Goal: Task Accomplishment & Management: Manage account settings

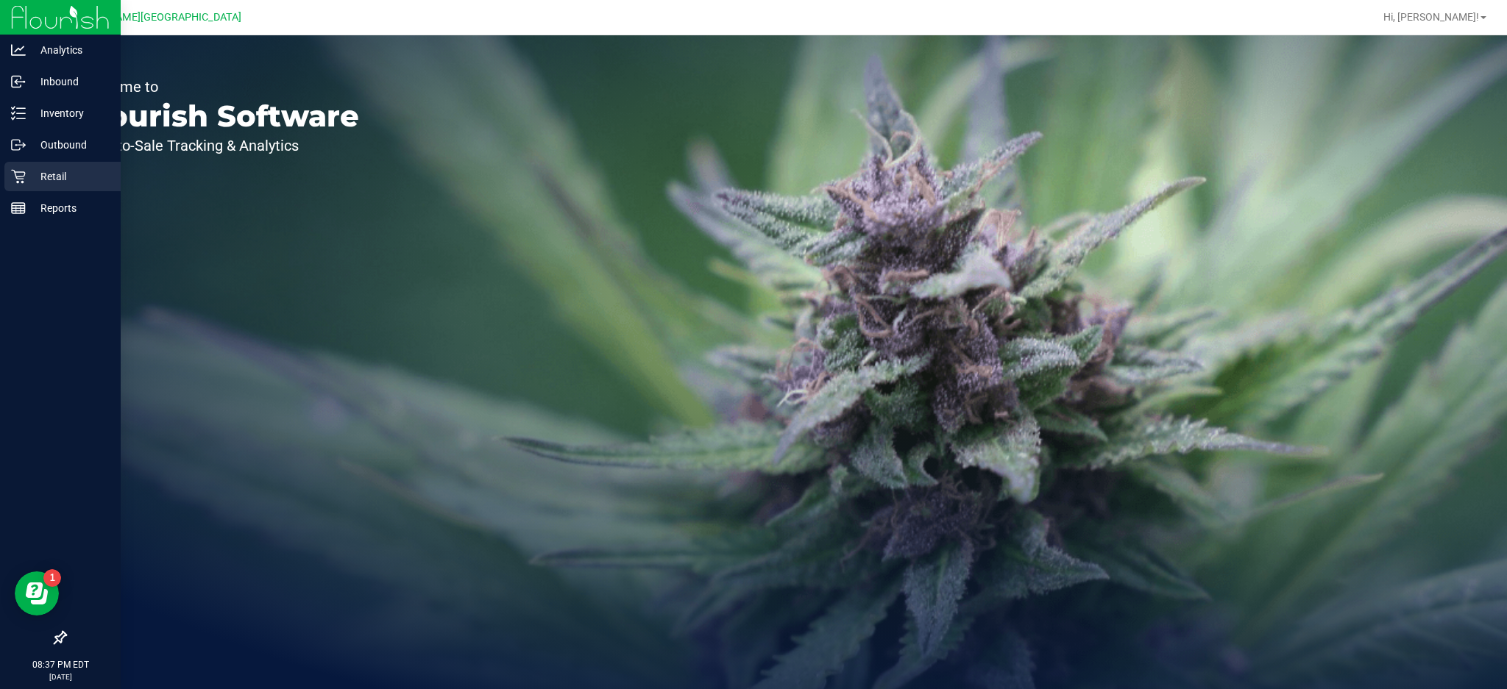
click at [27, 175] on p "Retail" at bounding box center [70, 177] width 88 height 18
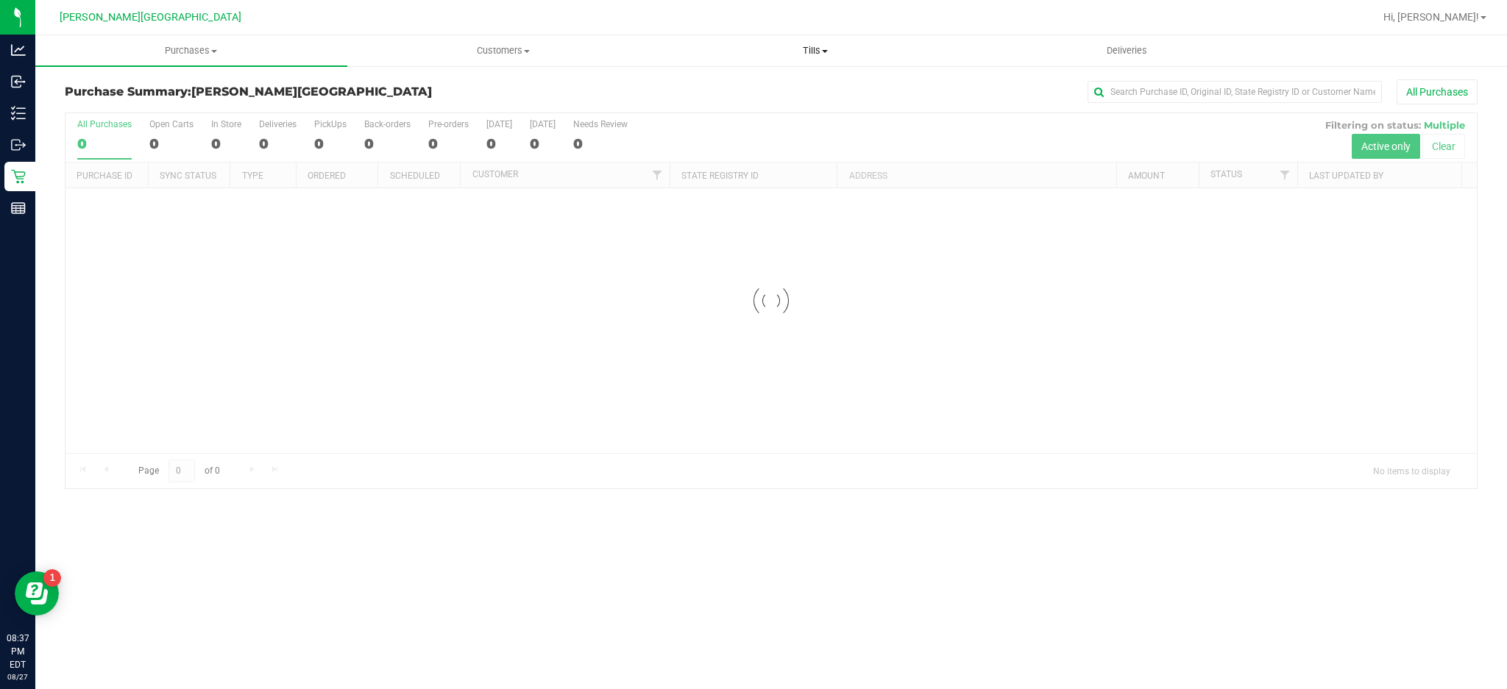
click at [822, 55] on span "Tills" at bounding box center [815, 50] width 311 height 13
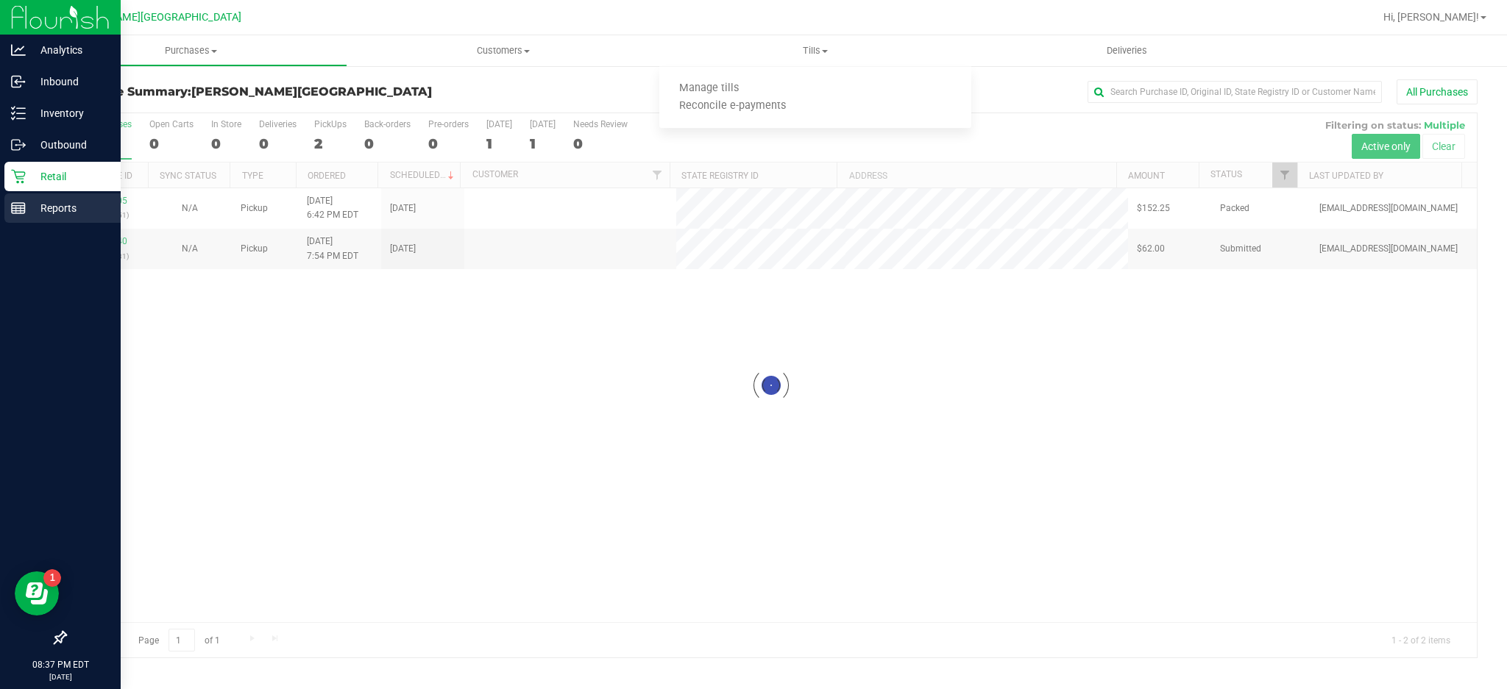
click at [22, 211] on icon at bounding box center [18, 208] width 15 height 15
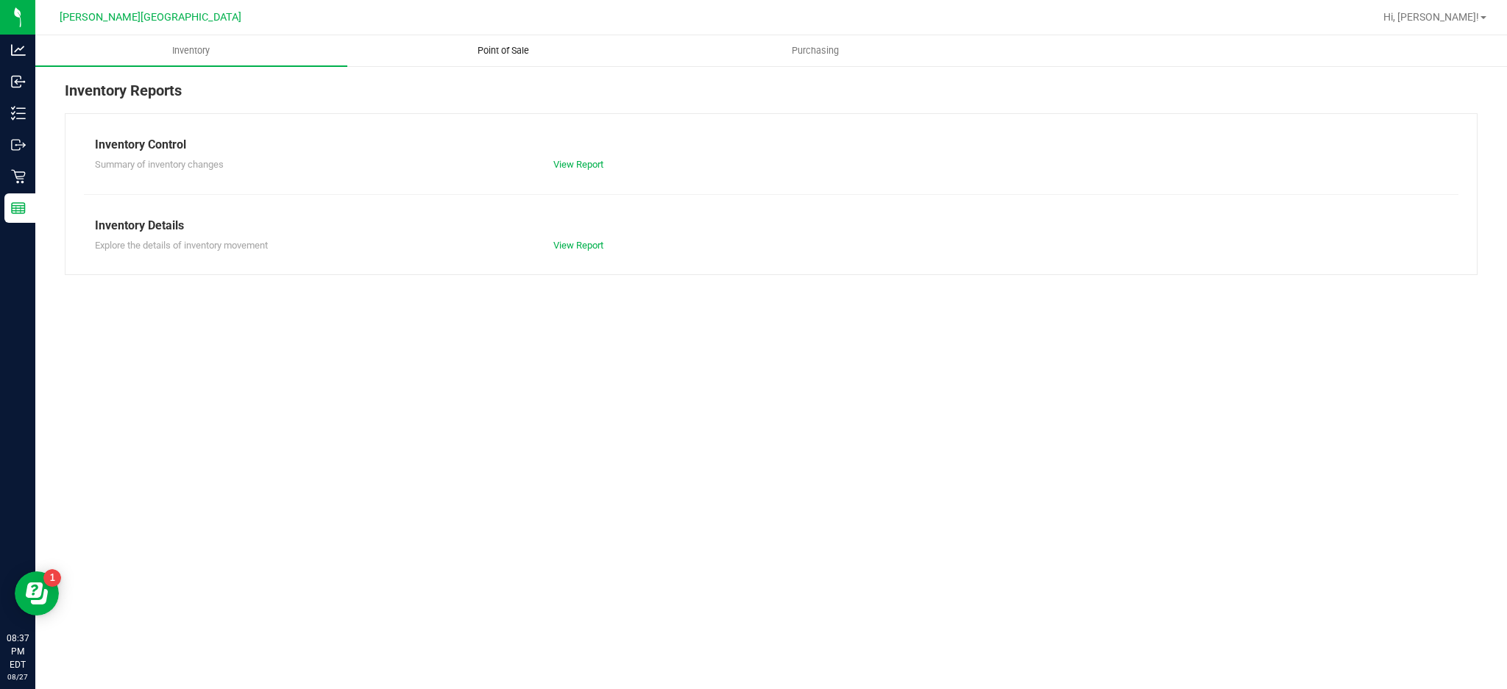
click at [514, 57] on uib-tab-heading "Point of Sale" at bounding box center [503, 50] width 311 height 29
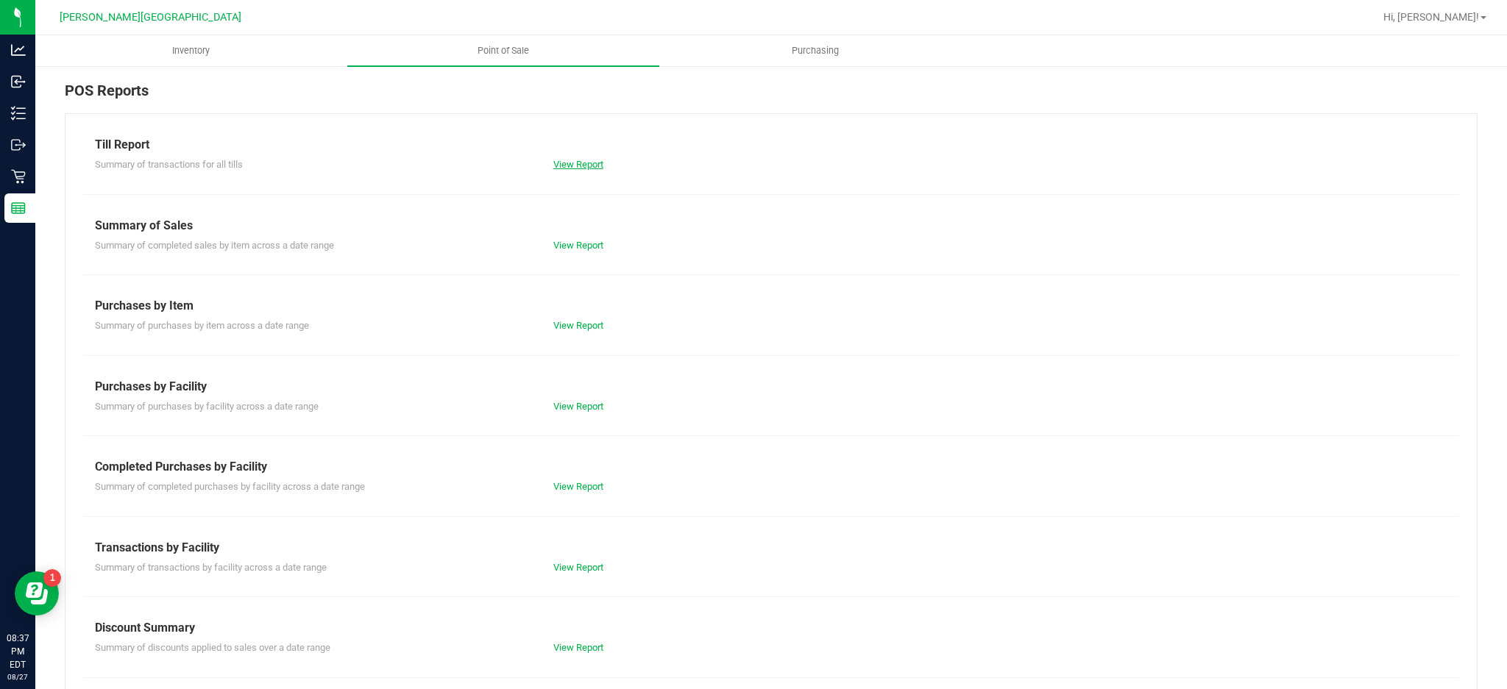
click at [558, 169] on link "View Report" at bounding box center [578, 164] width 50 height 11
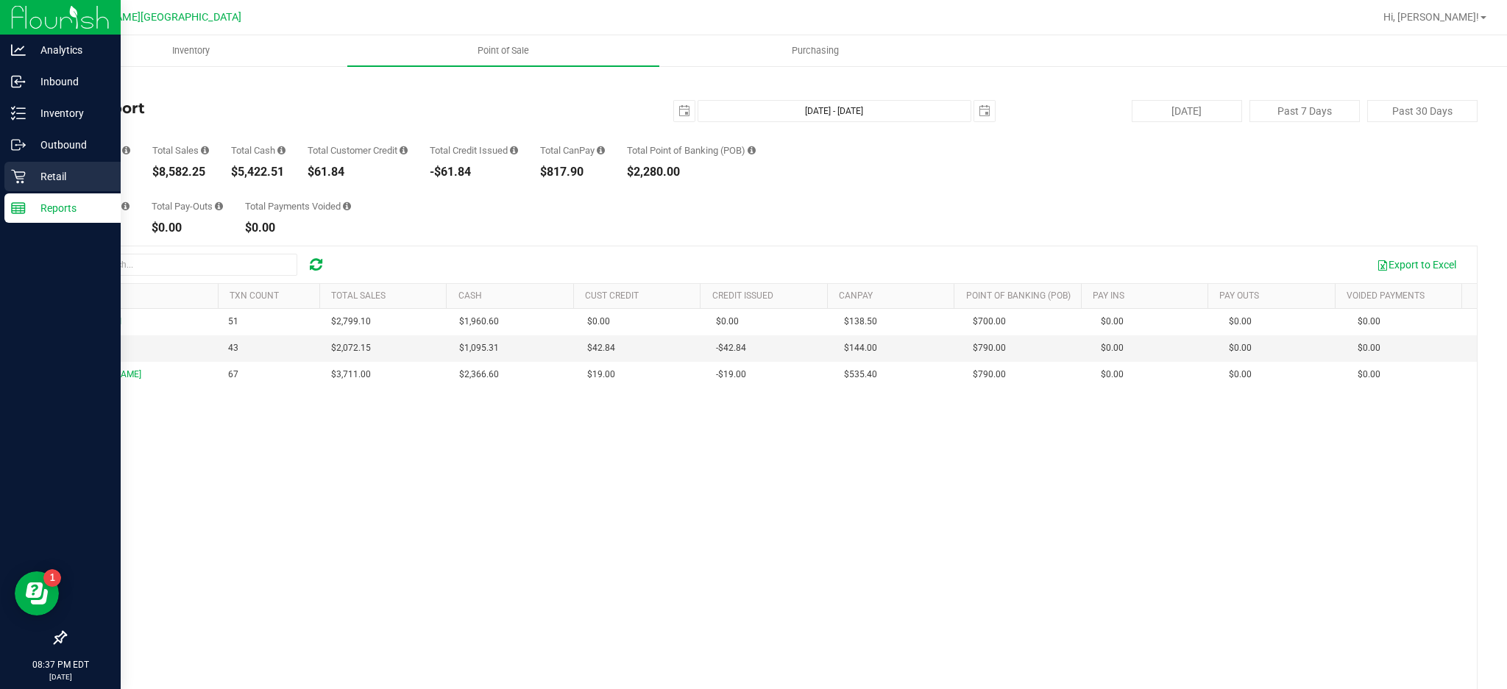
click at [41, 170] on p "Retail" at bounding box center [70, 177] width 88 height 18
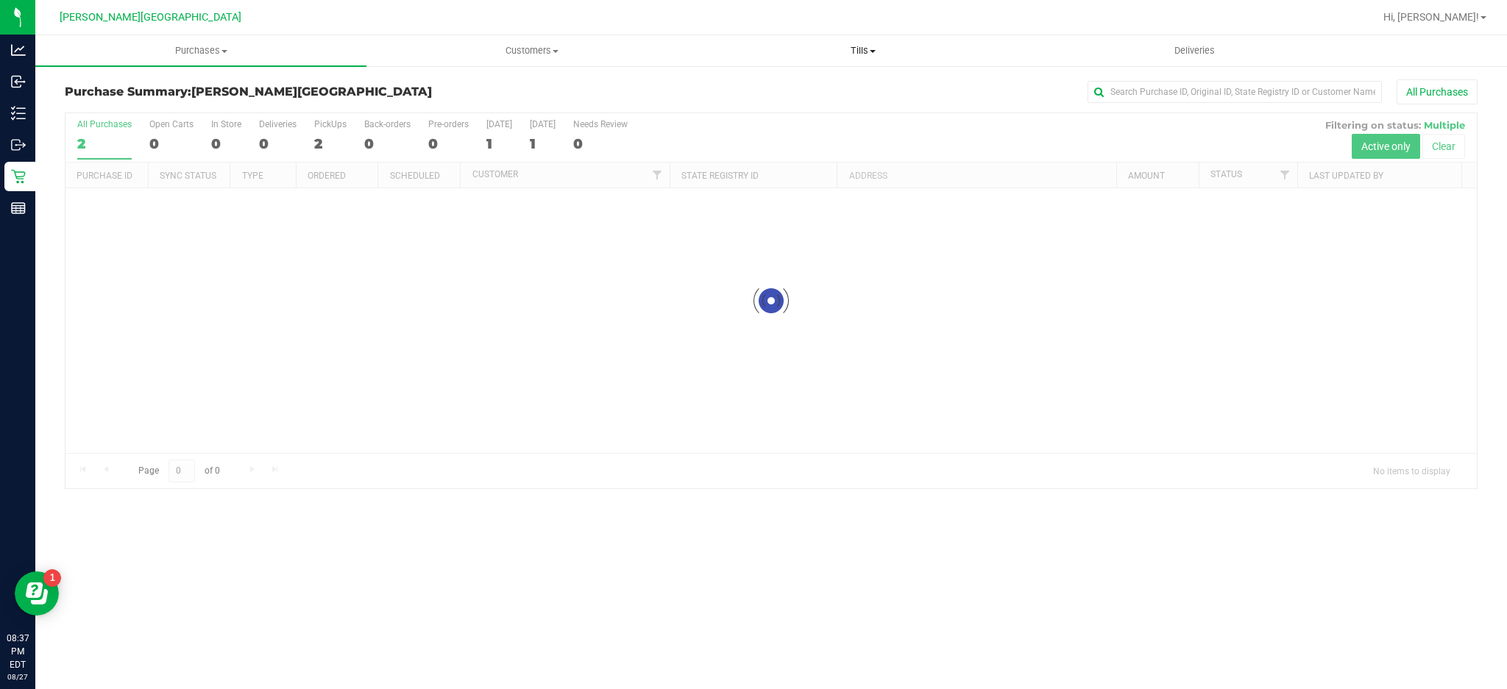
click at [877, 54] on span "Tills" at bounding box center [863, 50] width 330 height 13
click at [811, 91] on li "Manage tills" at bounding box center [863, 89] width 331 height 18
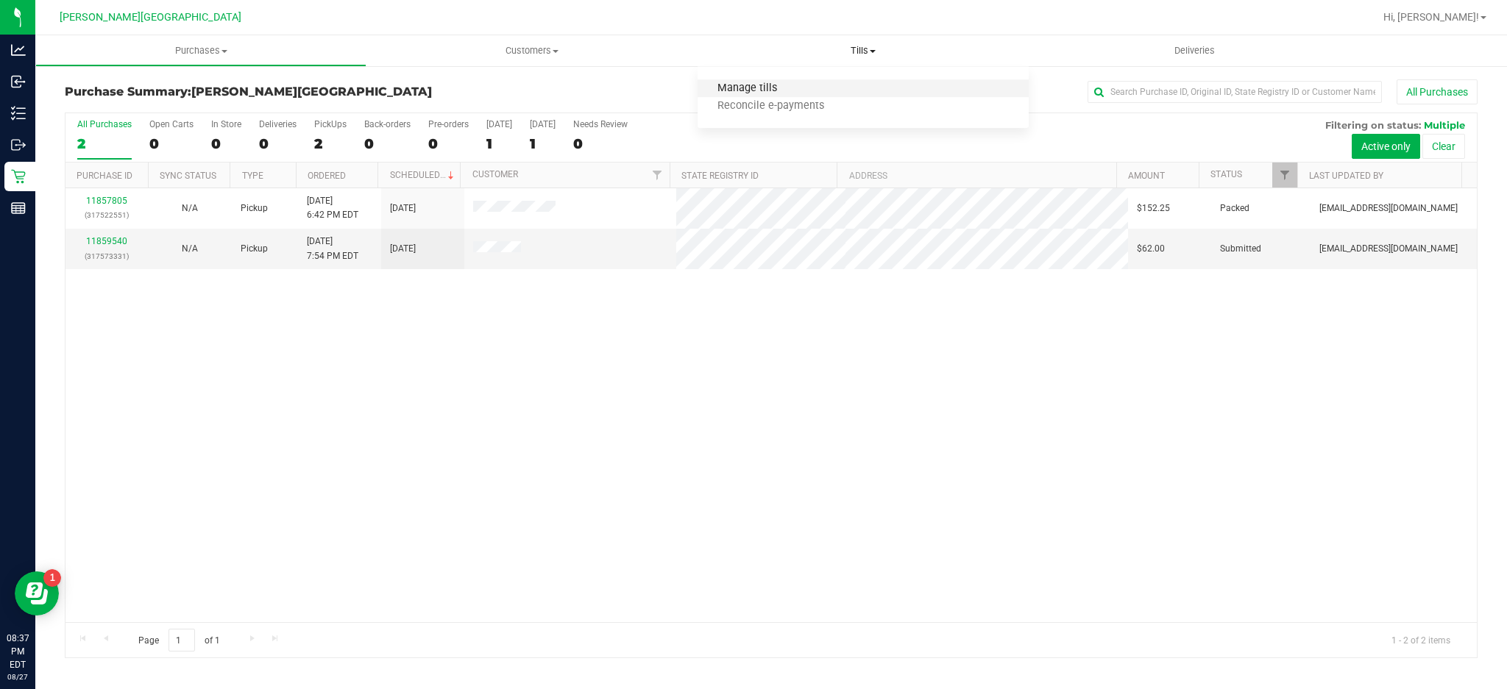
click at [763, 90] on span "Manage tills" at bounding box center [747, 88] width 99 height 13
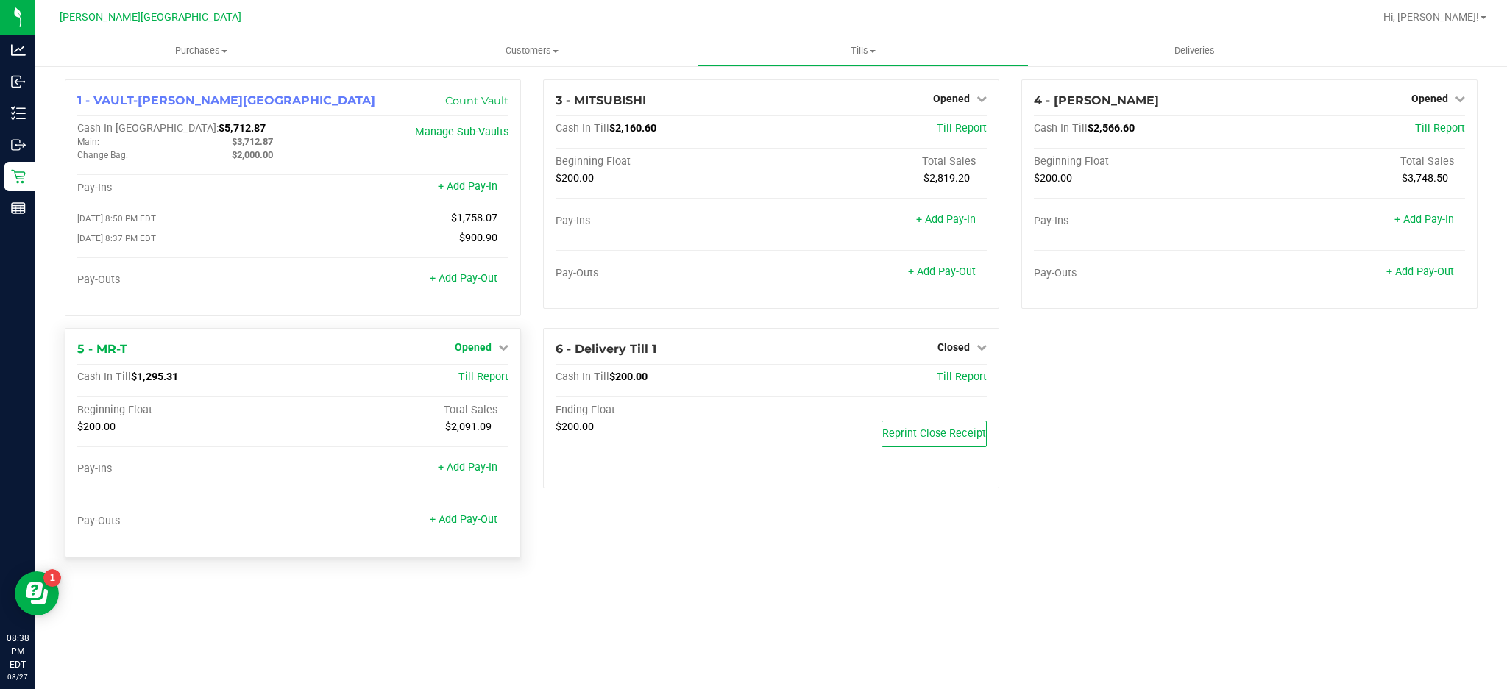
click at [478, 347] on span "Opened" at bounding box center [473, 347] width 37 height 12
click at [478, 383] on link "Close Till" at bounding box center [475, 378] width 40 height 12
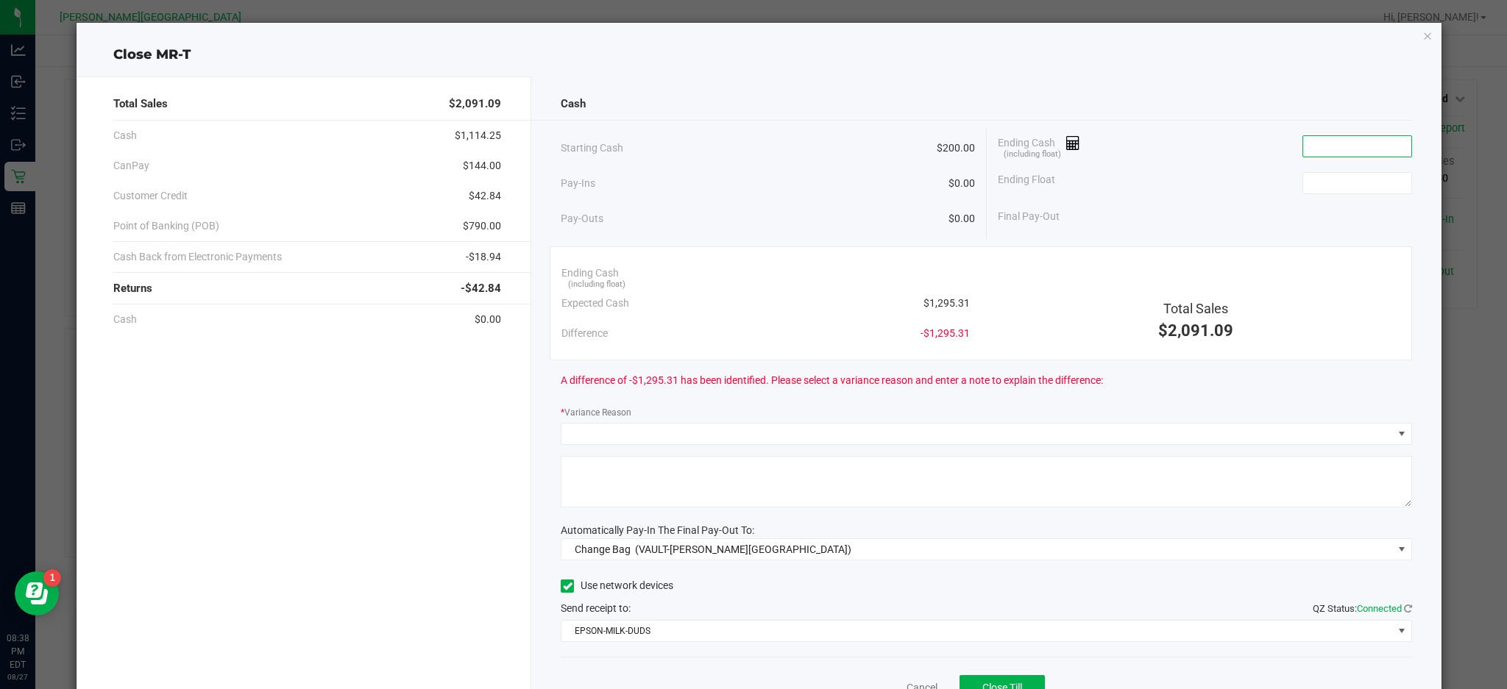
click at [1337, 139] on input at bounding box center [1357, 146] width 108 height 21
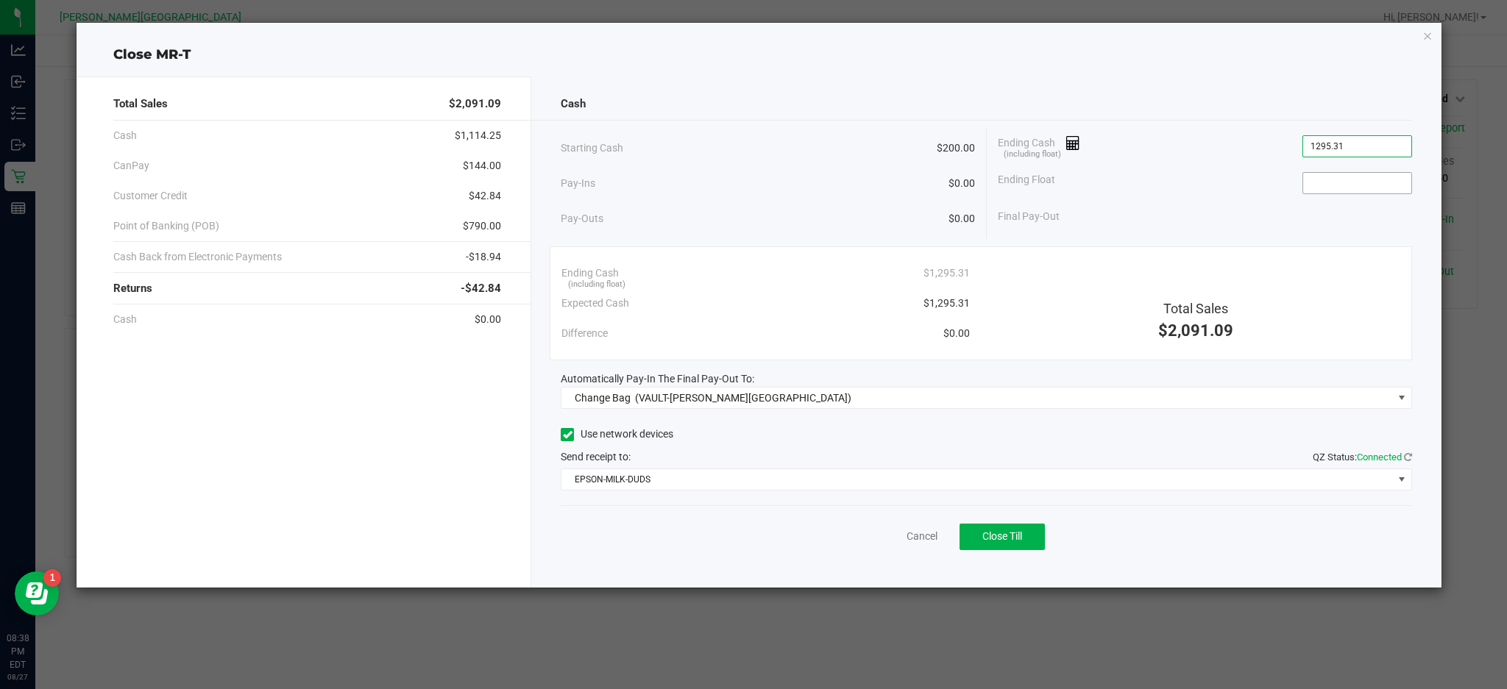
type input "$1,295.31"
click at [1344, 185] on input at bounding box center [1357, 183] width 108 height 21
type input "$200.00"
click at [1328, 216] on div "Final Pay-Out $1,095.31" at bounding box center [1205, 217] width 414 height 30
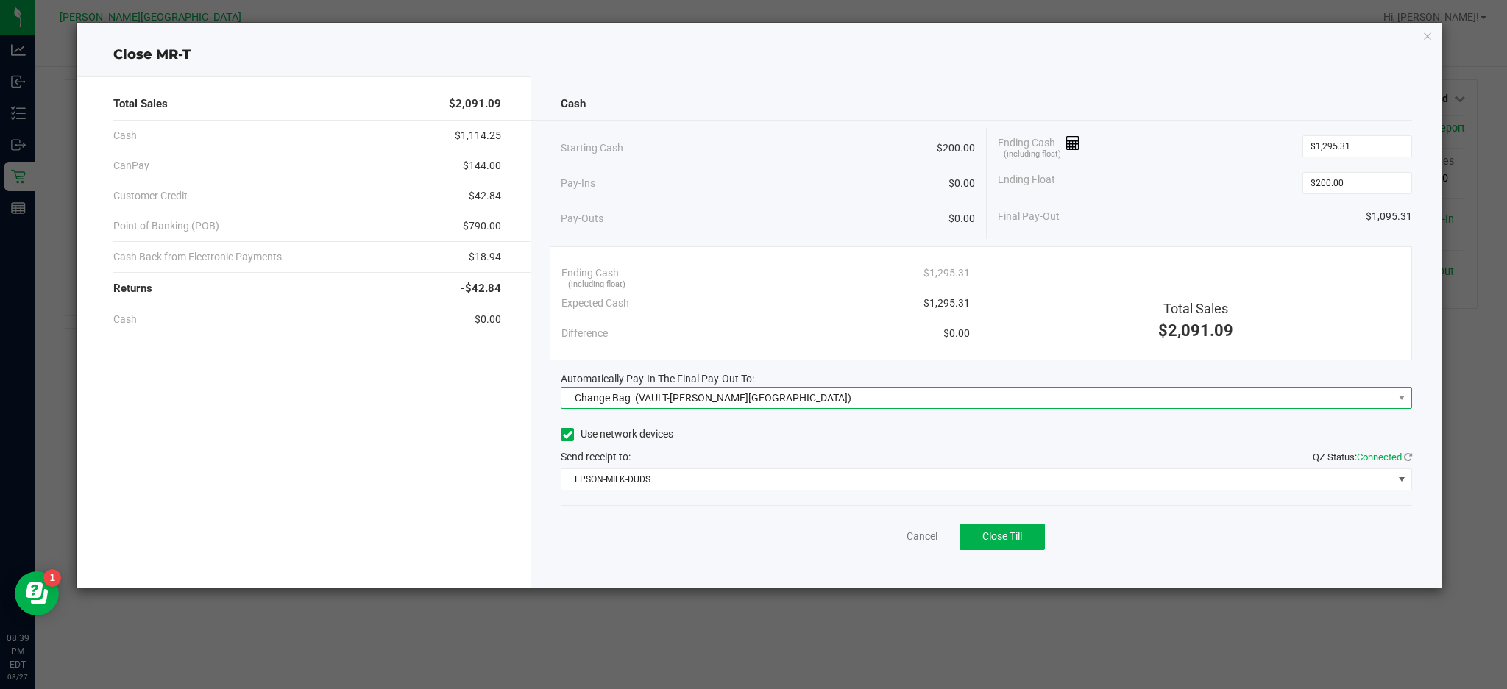
click at [776, 397] on span "Change Bag (VAULT-[PERSON_NAME][GEOGRAPHIC_DATA])" at bounding box center [976, 398] width 831 height 21
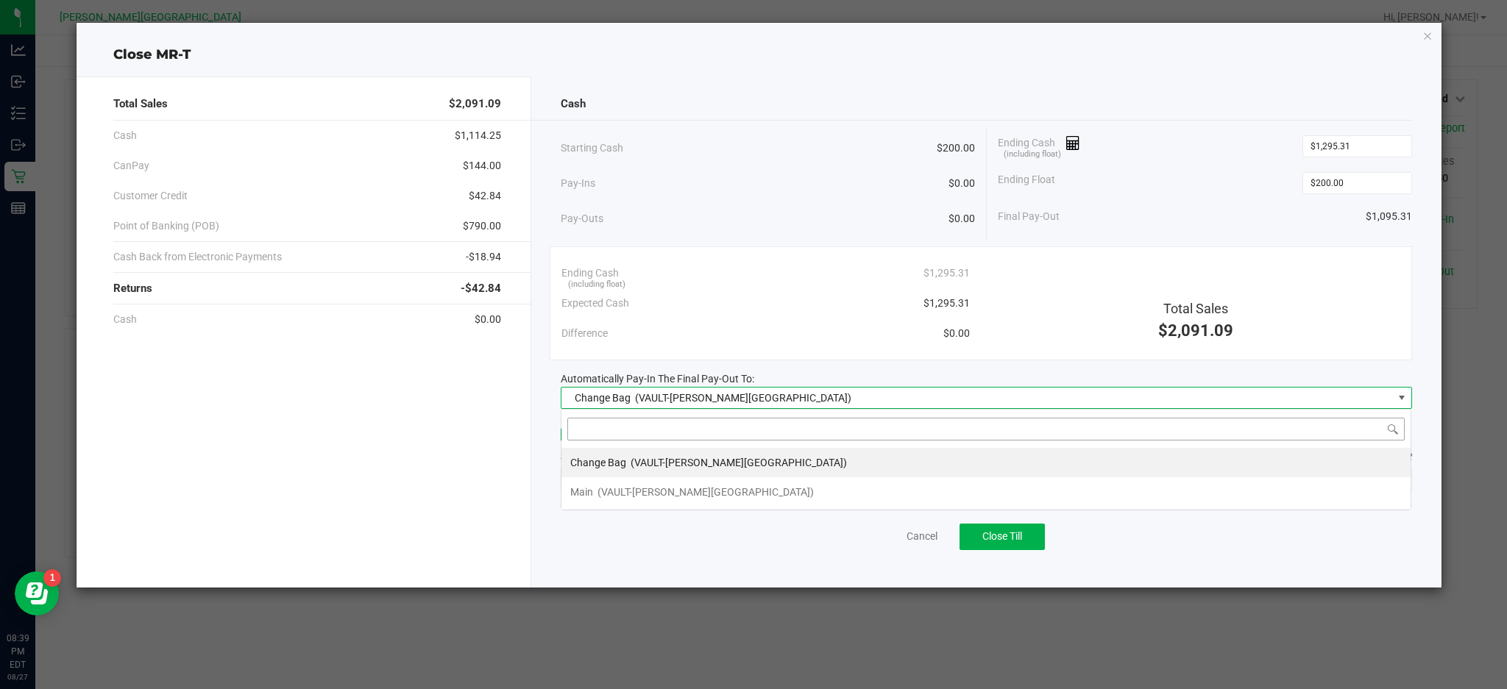
scroll to position [22, 851]
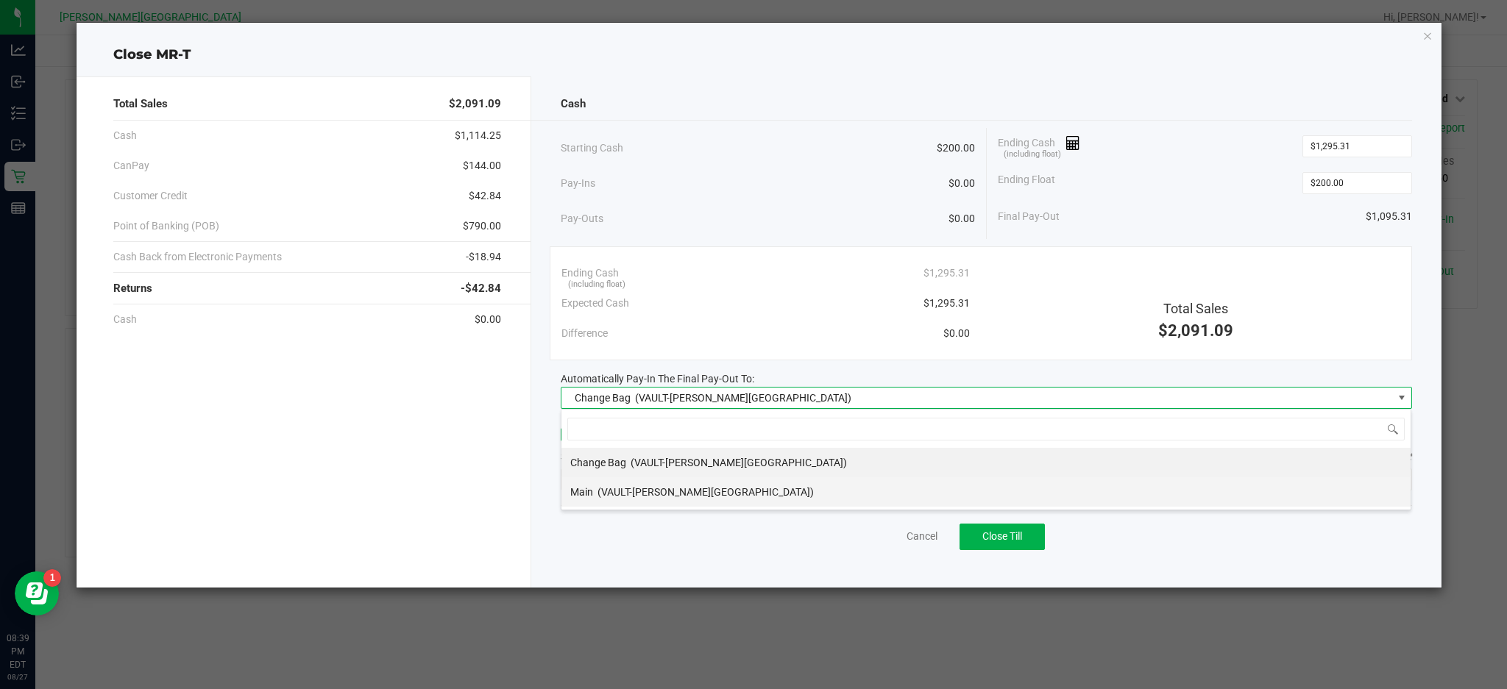
click at [675, 494] on span "(VAULT-[PERSON_NAME][GEOGRAPHIC_DATA])" at bounding box center [705, 492] width 216 height 12
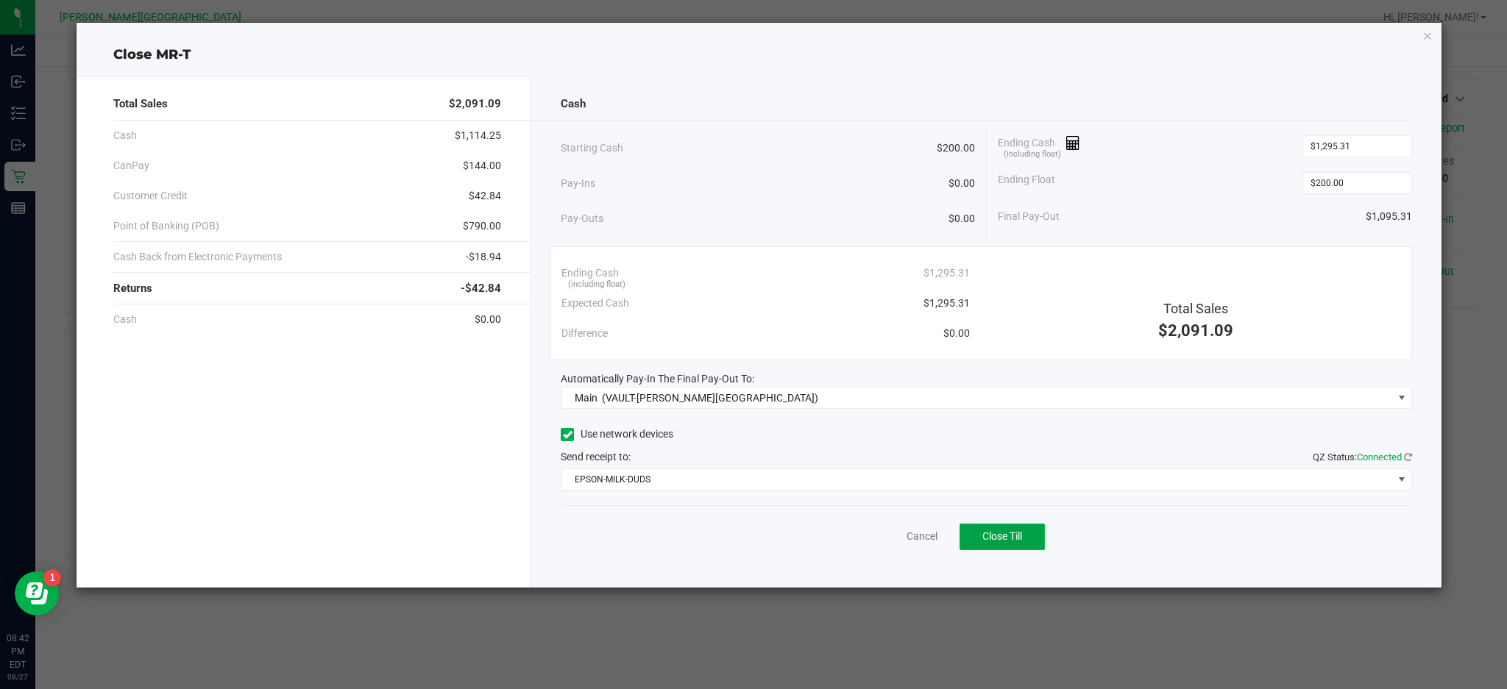
click at [1027, 546] on button "Close Till" at bounding box center [1001, 537] width 85 height 26
click at [896, 531] on link "Dismiss" at bounding box center [888, 536] width 35 height 15
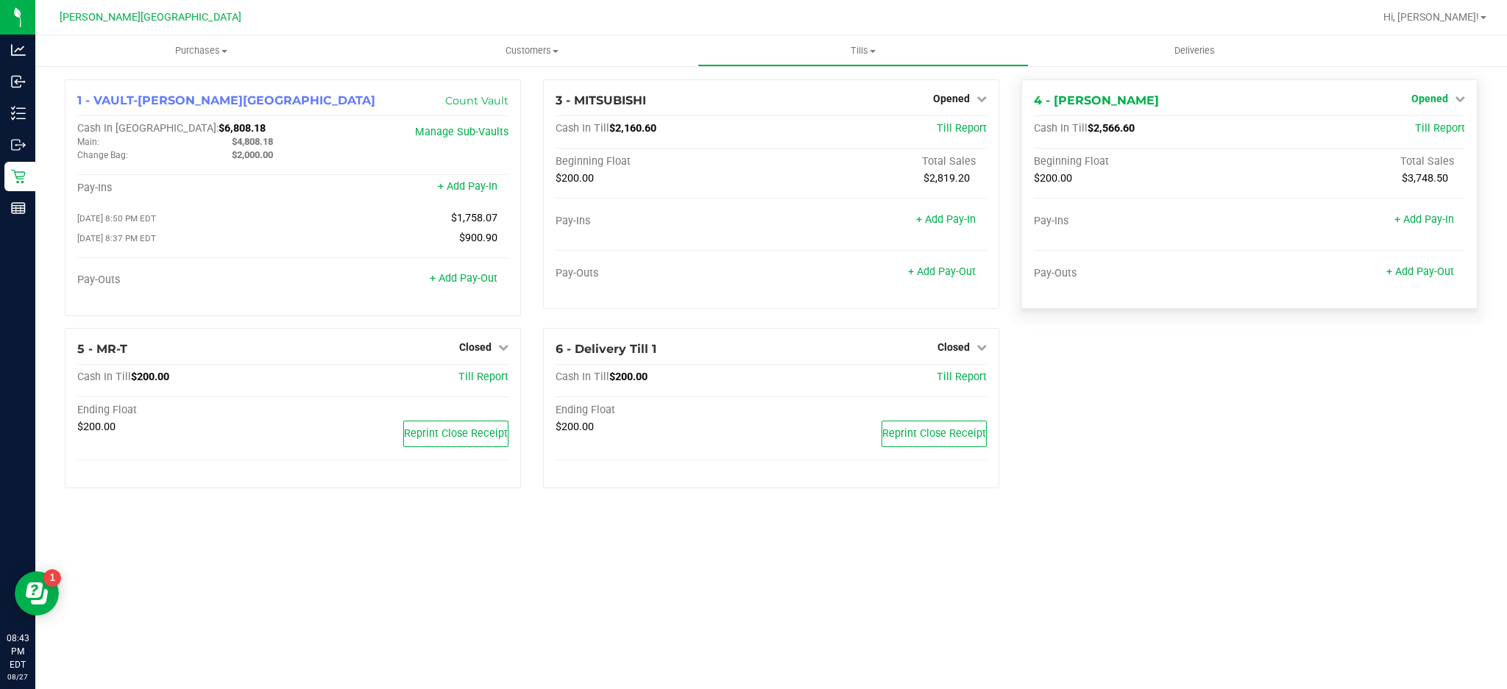
click at [1422, 93] on span "Opened" at bounding box center [1429, 99] width 37 height 12
click at [1416, 128] on link "Close Till" at bounding box center [1431, 130] width 40 height 12
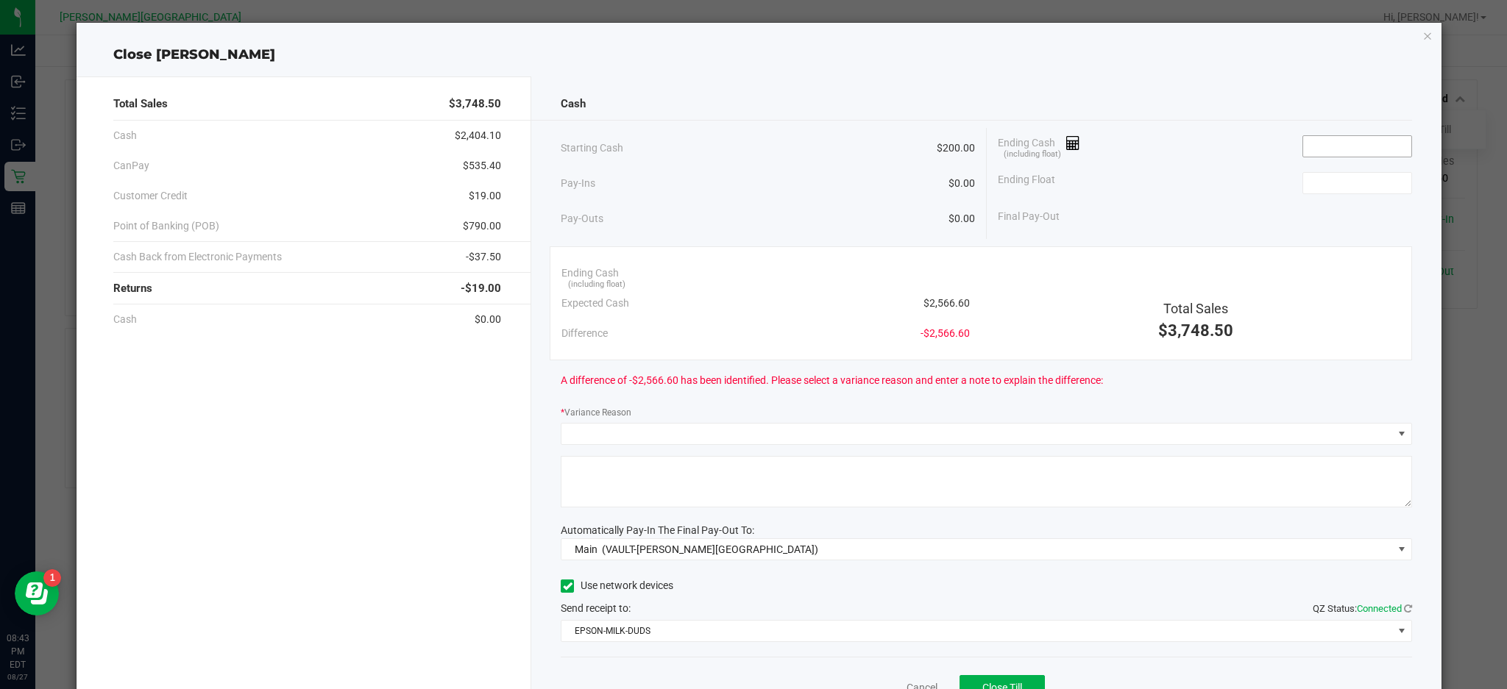
click at [1382, 152] on input at bounding box center [1357, 146] width 108 height 21
click at [1303, 139] on input "4566.6" at bounding box center [1357, 146] width 108 height 21
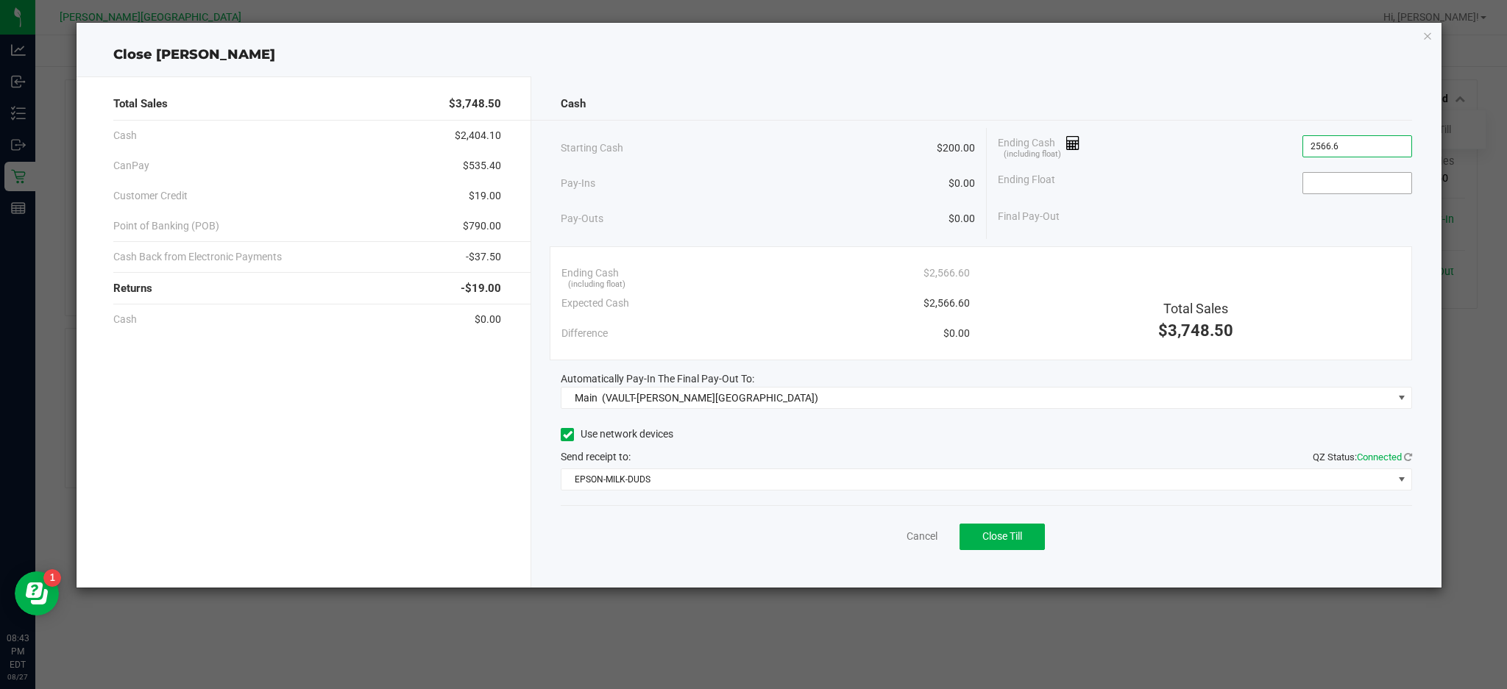
type input "$2,566.60"
click at [1333, 178] on input at bounding box center [1357, 183] width 108 height 21
type input "$200.00"
click at [1246, 157] on div "Ending Cash (including float) $2,566.60" at bounding box center [1205, 146] width 414 height 37
click at [1041, 533] on button "Close Till" at bounding box center [1001, 537] width 85 height 26
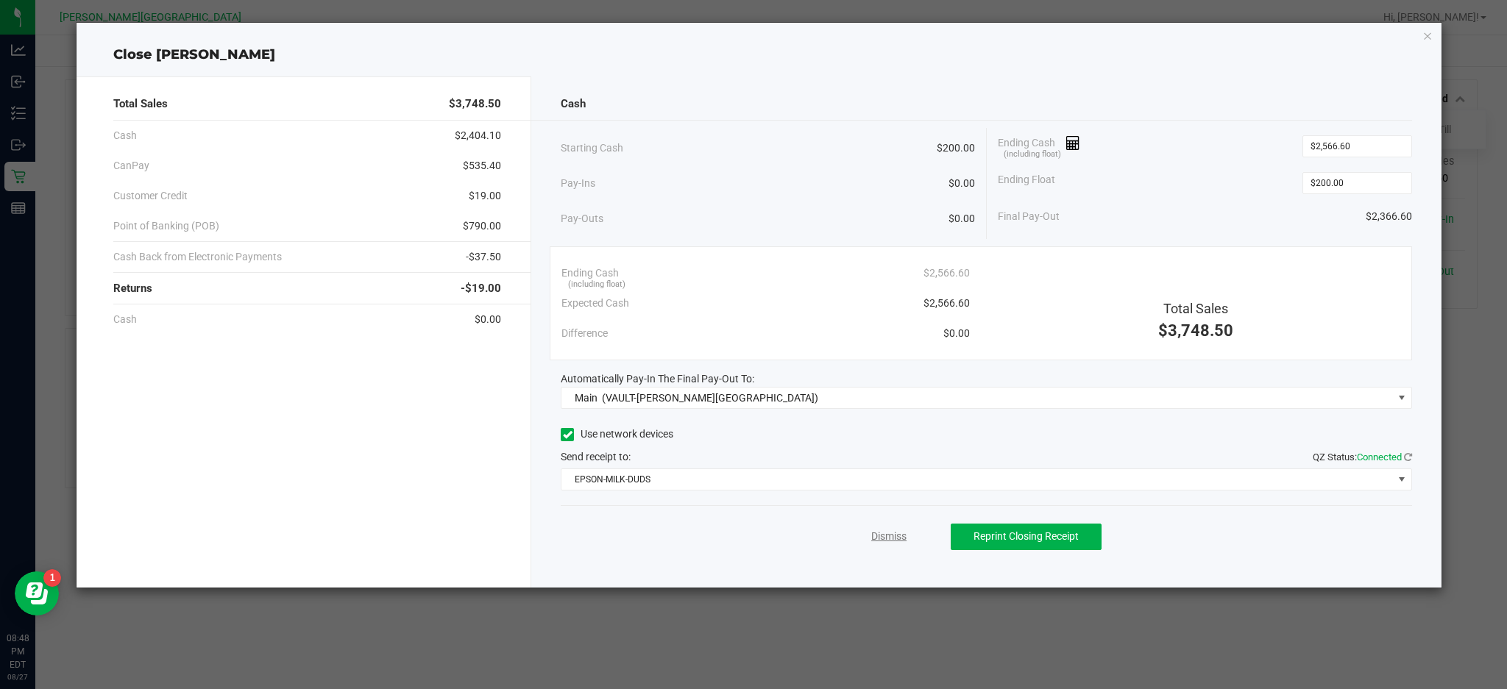
click at [904, 541] on link "Dismiss" at bounding box center [888, 536] width 35 height 15
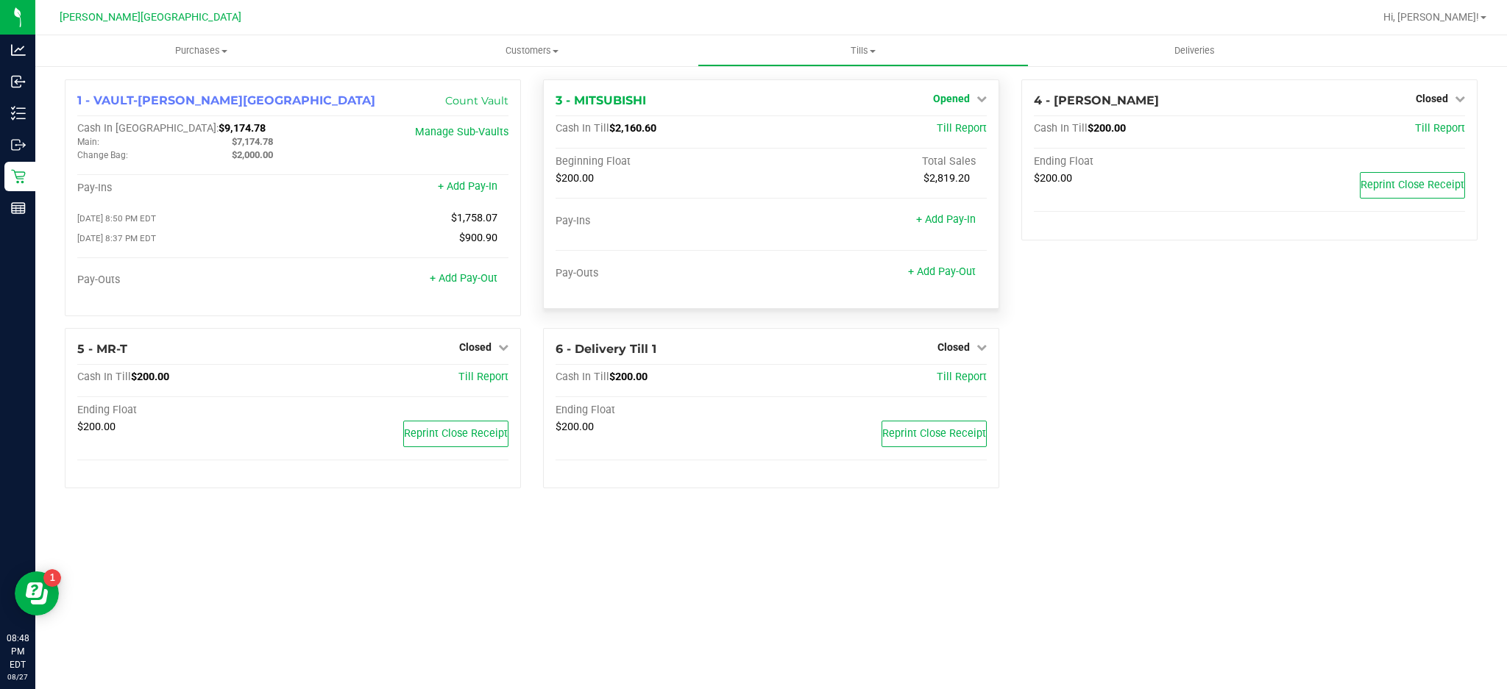
click at [971, 104] on link "Opened" at bounding box center [960, 99] width 54 height 12
click at [958, 132] on link "Close Till" at bounding box center [953, 130] width 40 height 12
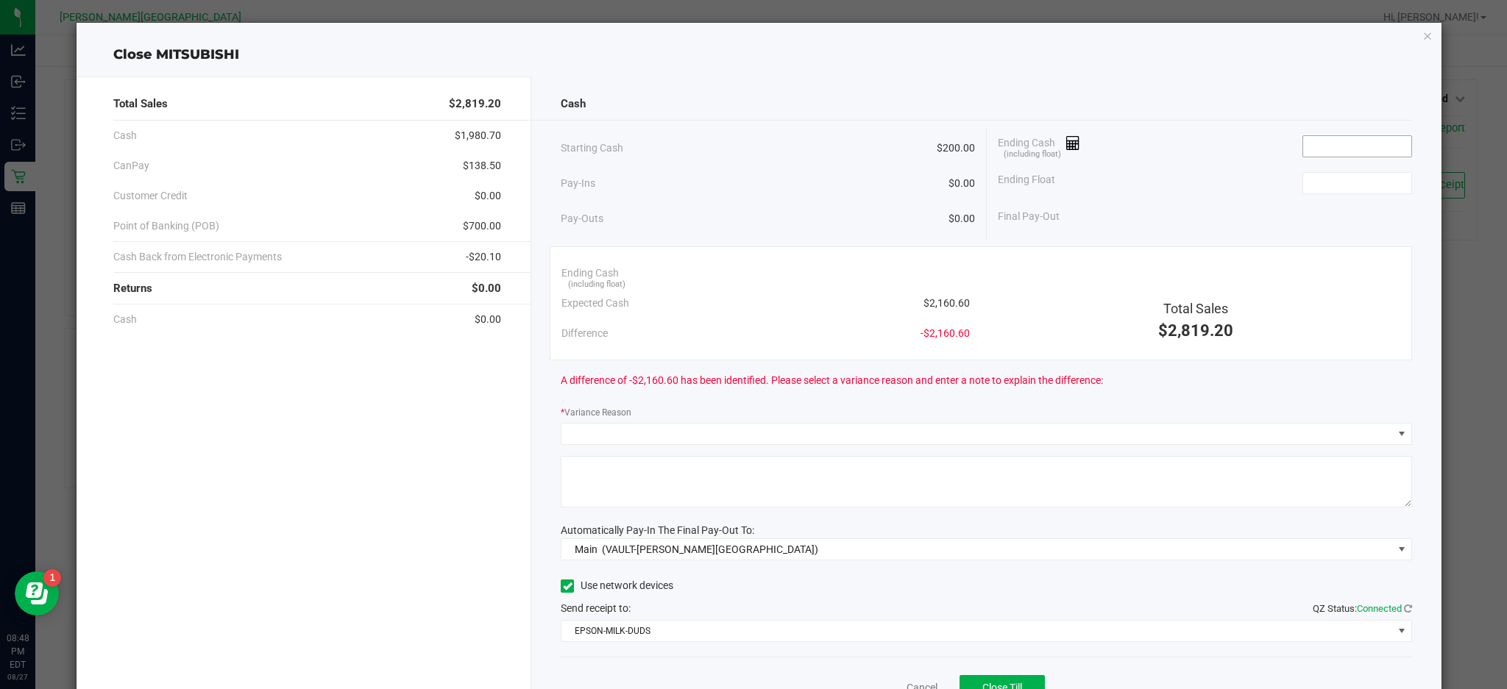
click at [1313, 149] on input at bounding box center [1357, 146] width 108 height 21
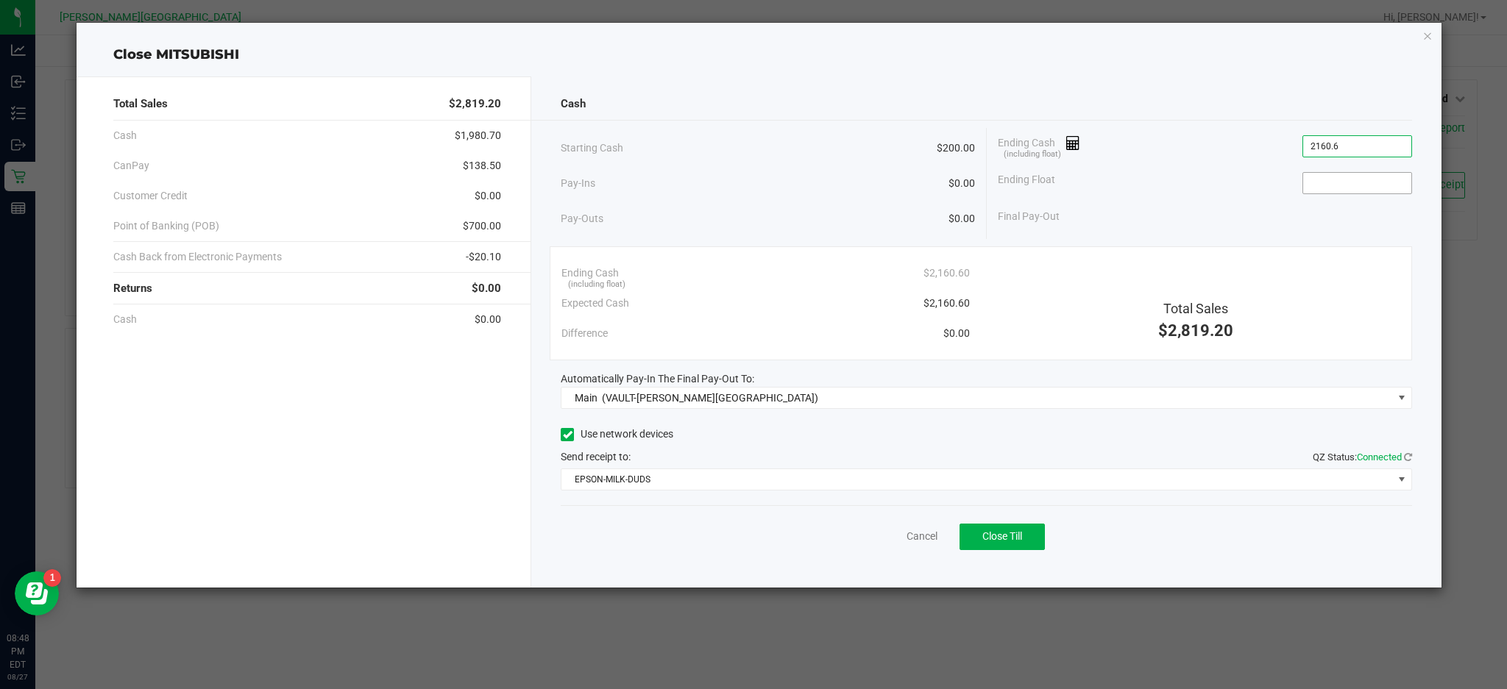
type input "$2,160.60"
click at [1315, 175] on input at bounding box center [1357, 183] width 108 height 21
type input "$200.00"
click at [1270, 216] on div "Final Pay-Out $1,960.60" at bounding box center [1205, 217] width 414 height 30
click at [1003, 539] on span "Close Till" at bounding box center [1002, 537] width 40 height 12
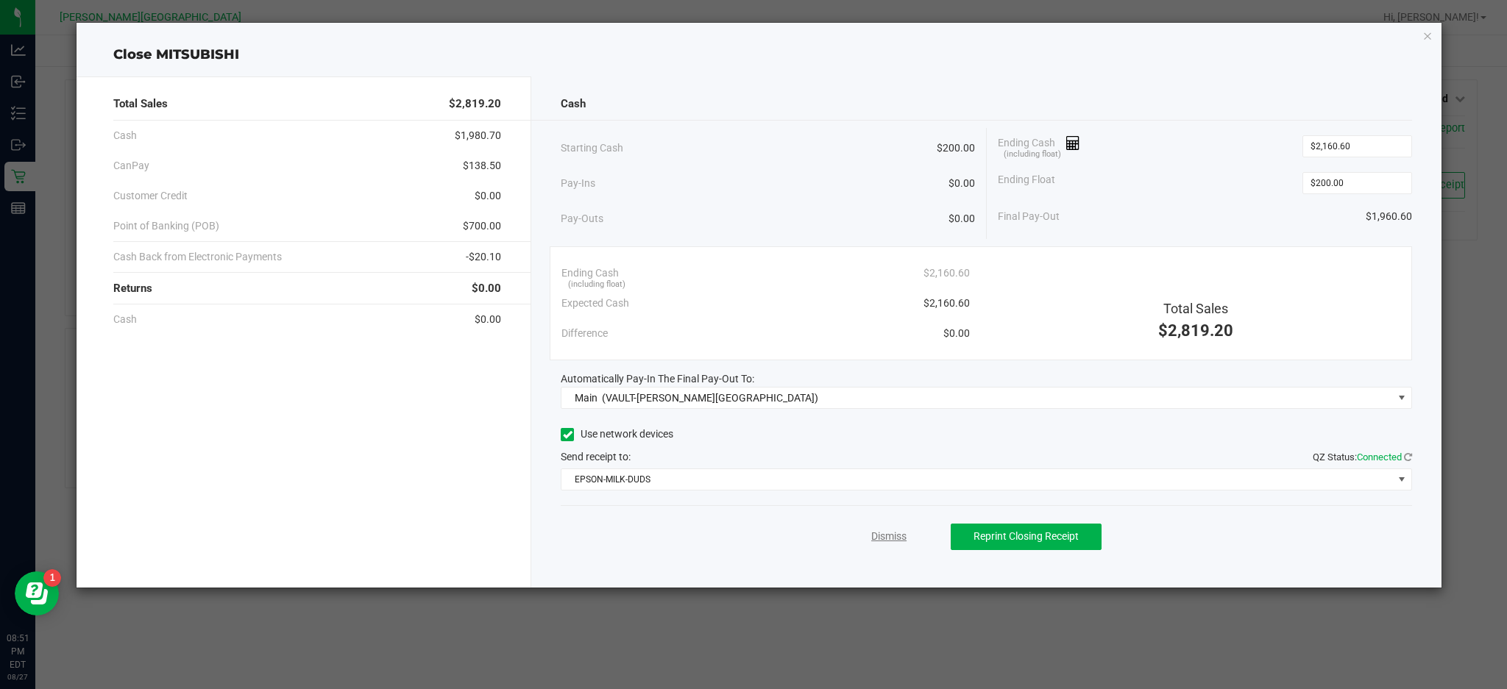
click at [896, 539] on link "Dismiss" at bounding box center [888, 536] width 35 height 15
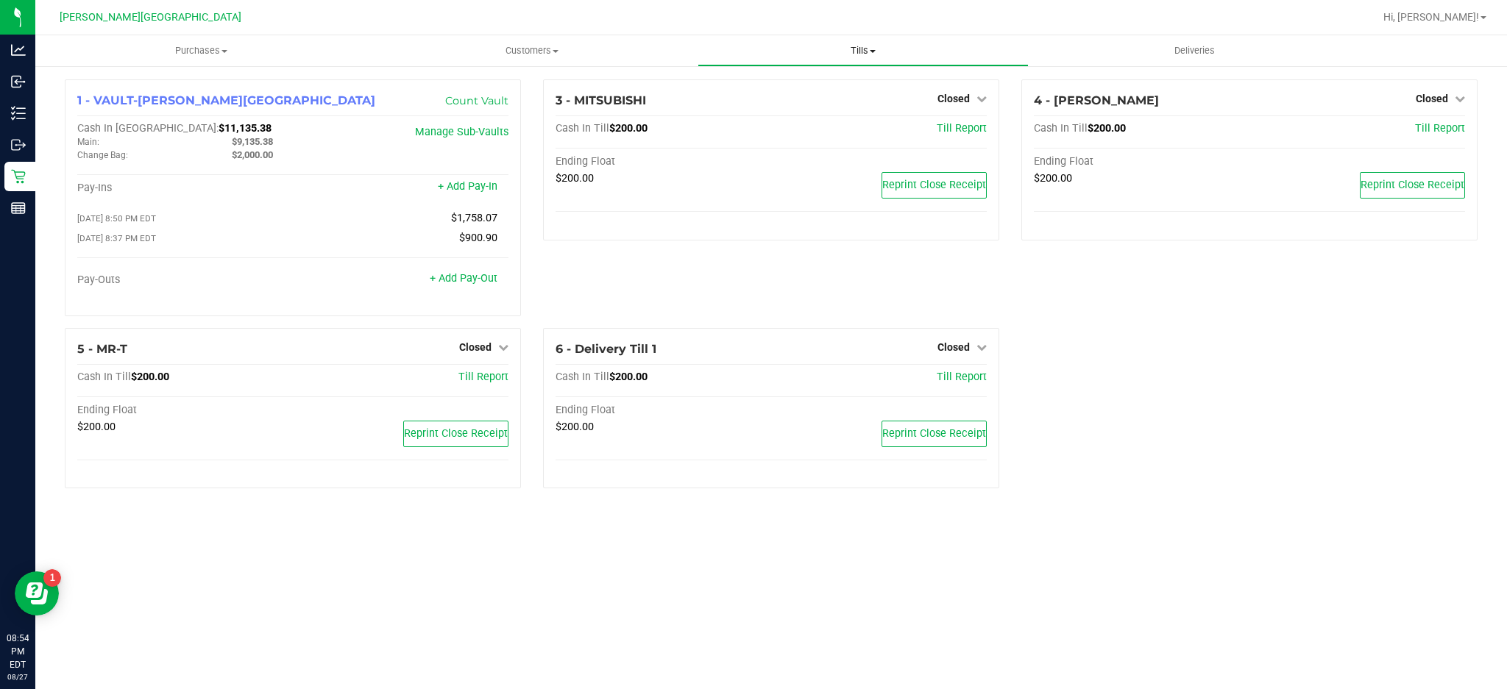
click at [829, 46] on span "Tills" at bounding box center [863, 50] width 330 height 13
click at [810, 110] on span "Reconcile e-payments" at bounding box center [771, 106] width 146 height 13
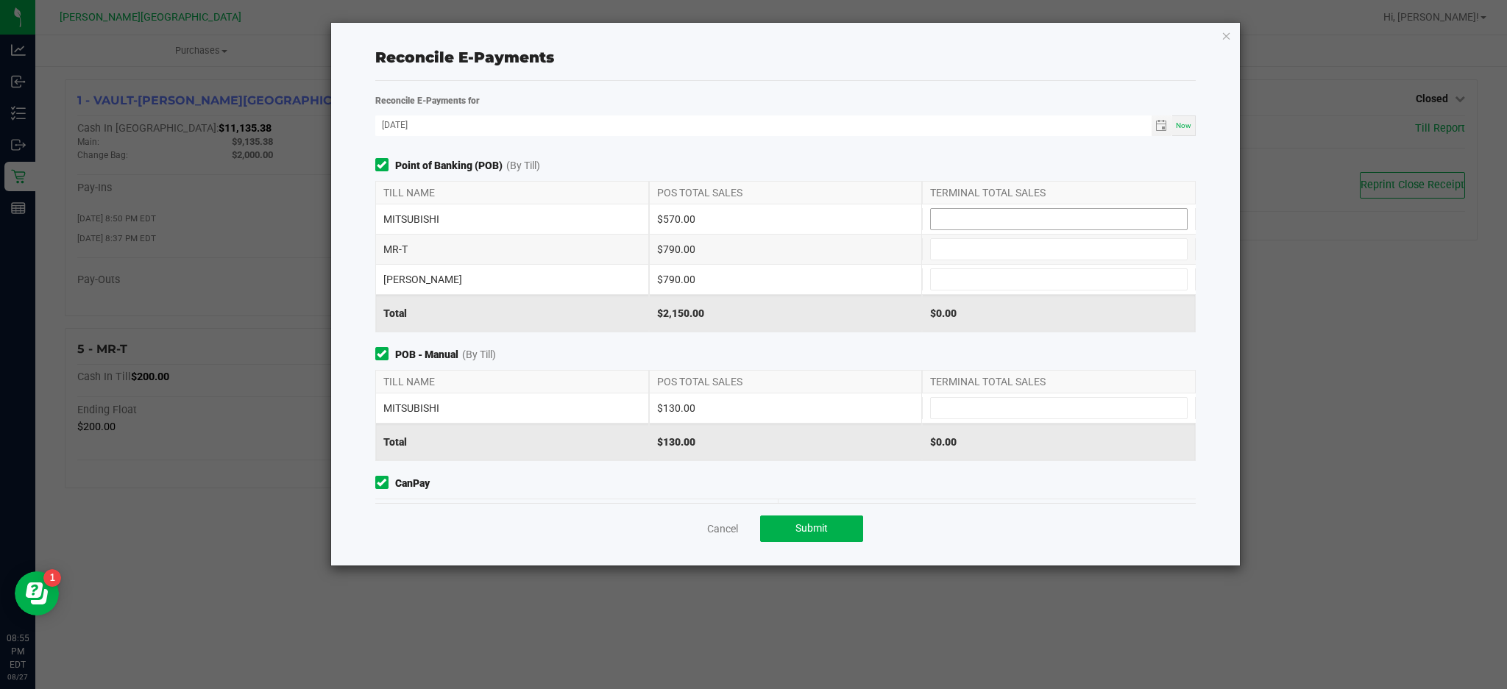
click at [997, 218] on input at bounding box center [1059, 219] width 256 height 21
type input "$790.00"
click at [972, 247] on input at bounding box center [1059, 249] width 256 height 21
type input "$790.00"
click at [960, 282] on input at bounding box center [1059, 279] width 256 height 21
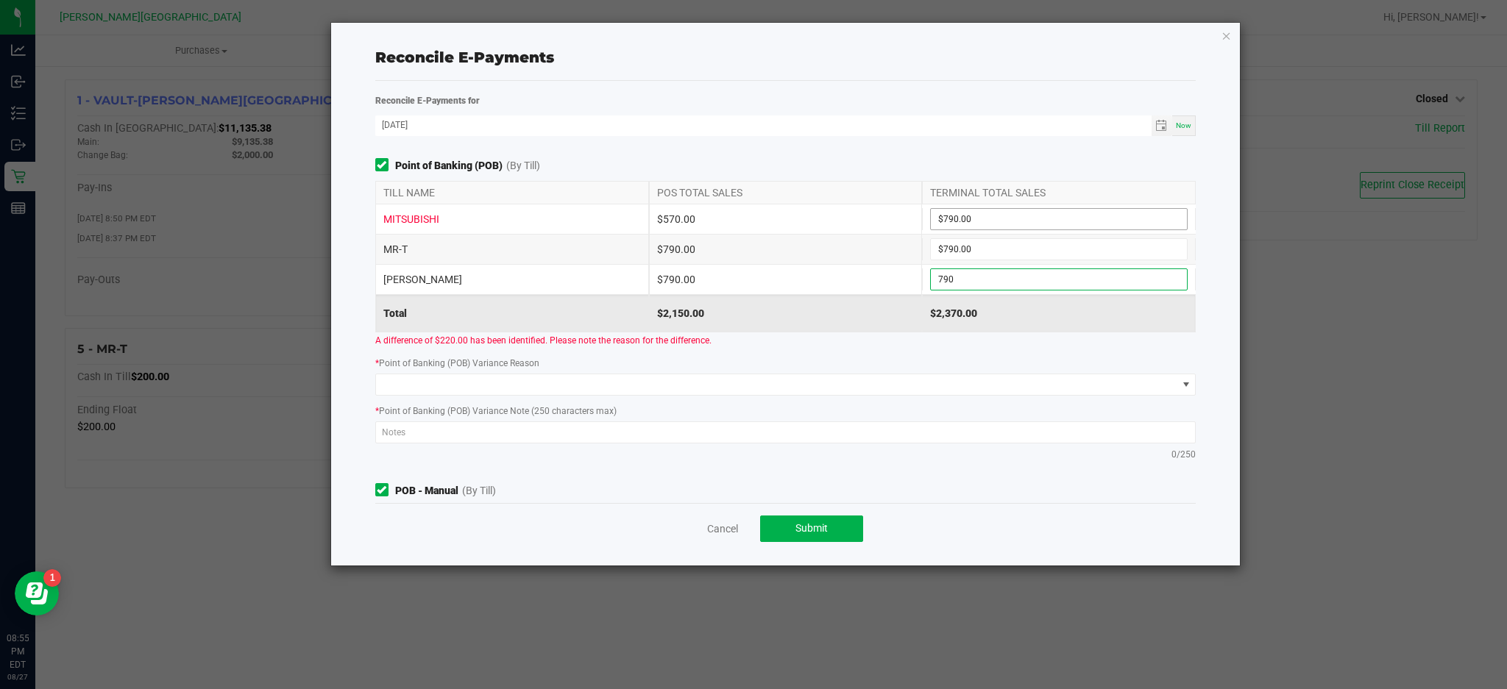
type input "790"
type input "$790.00"
click at [973, 225] on input "790" at bounding box center [1059, 219] width 256 height 21
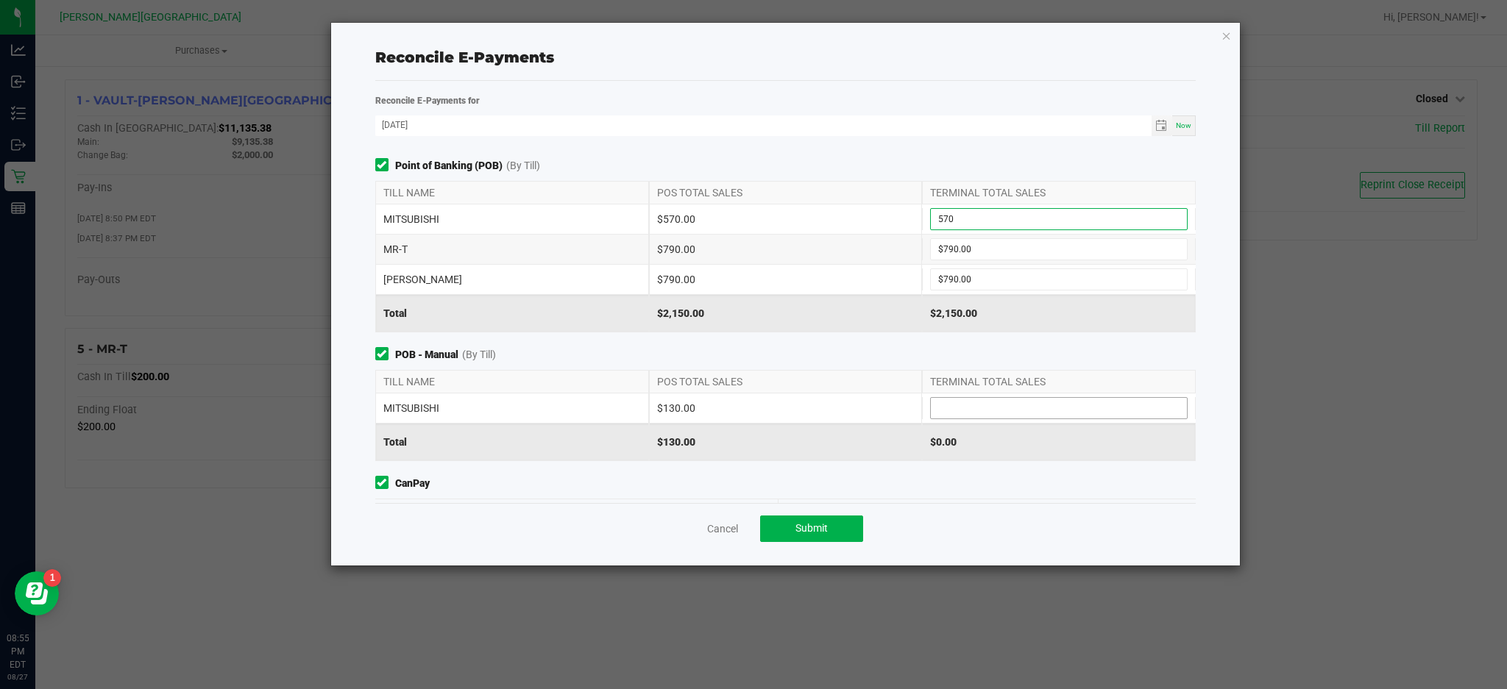
type input "$570.00"
click at [979, 406] on input at bounding box center [1059, 408] width 256 height 21
type input "$130.00"
click at [951, 463] on div "Point of Banking (POB) (By Till) TILL NAME POS TOTAL SALES TERMINAL TOTAL SALES…" at bounding box center [785, 330] width 843 height 345
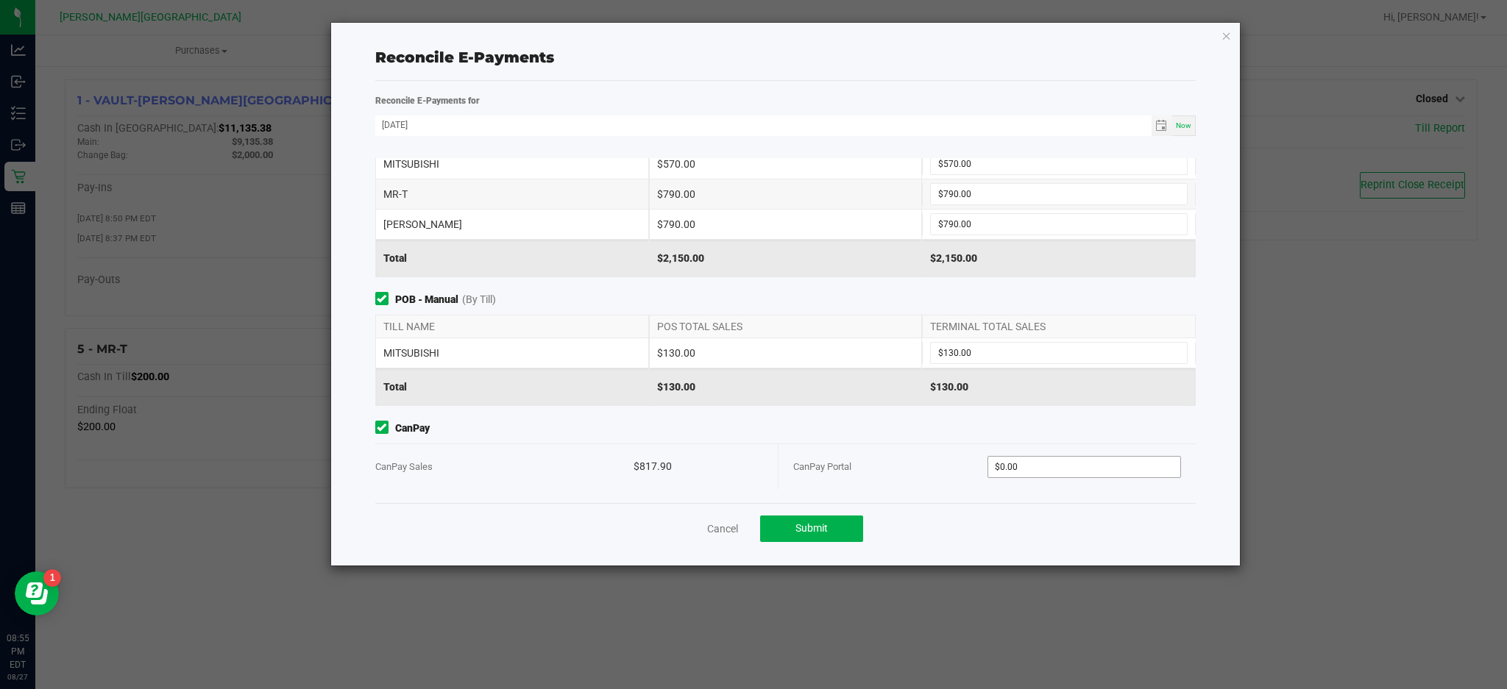
type input "0"
click at [1043, 462] on input "0" at bounding box center [1084, 467] width 193 height 21
type input "$817.90"
click at [845, 525] on button "Submit" at bounding box center [811, 529] width 103 height 26
